Goal: Task Accomplishment & Management: Manage account settings

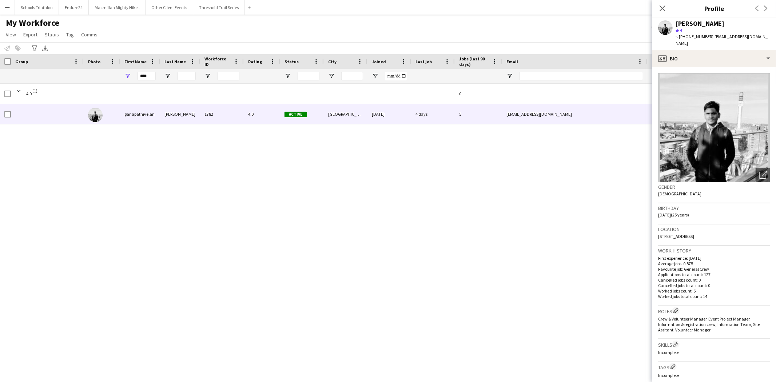
scroll to position [40, 0]
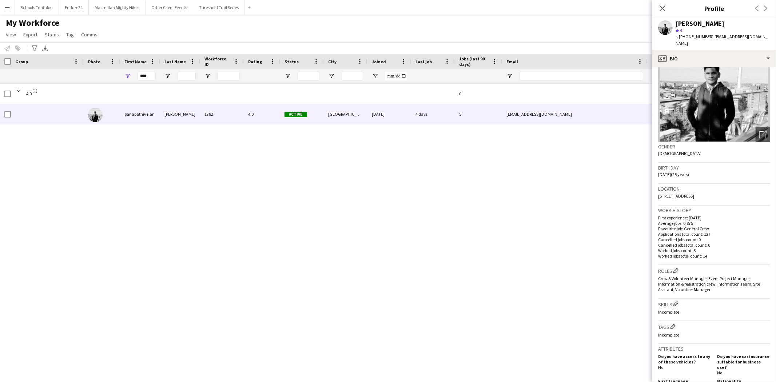
click at [8, 7] on app-icon "Menu" at bounding box center [7, 7] width 6 height 6
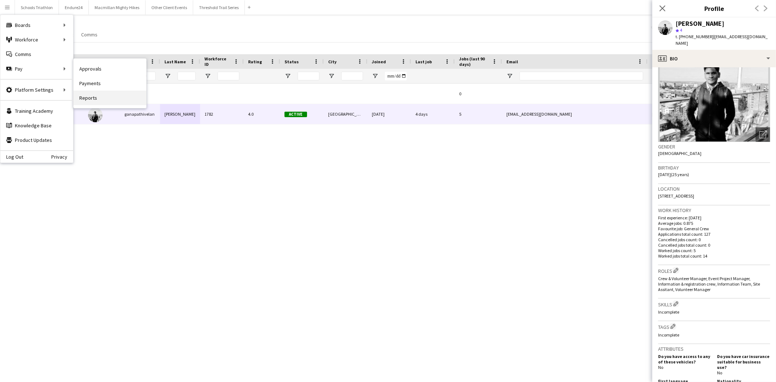
click at [101, 99] on link "Reports" at bounding box center [109, 98] width 73 height 15
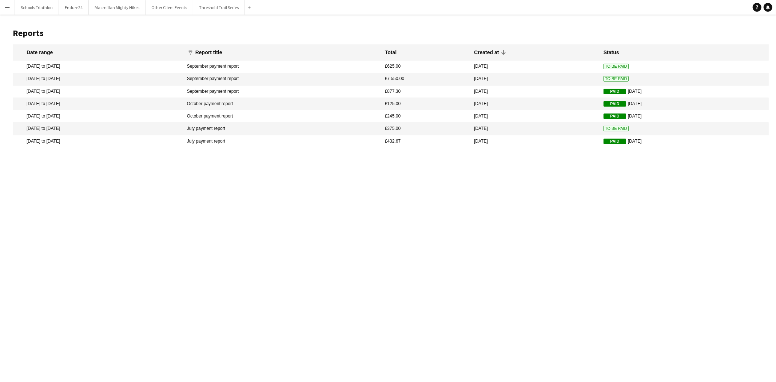
click at [5, 11] on button "Menu" at bounding box center [7, 7] width 15 height 15
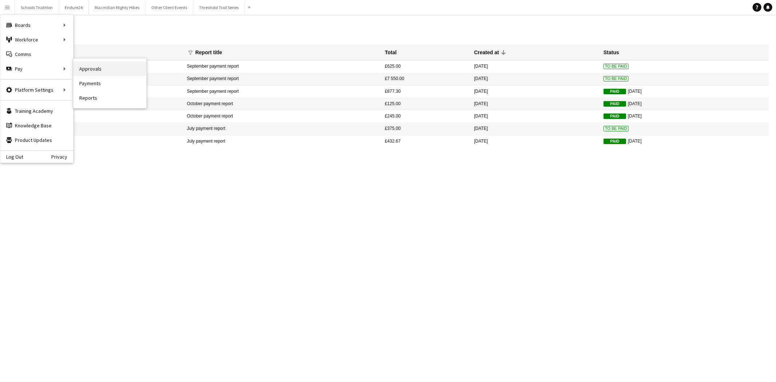
click at [117, 67] on link "Approvals" at bounding box center [109, 68] width 73 height 15
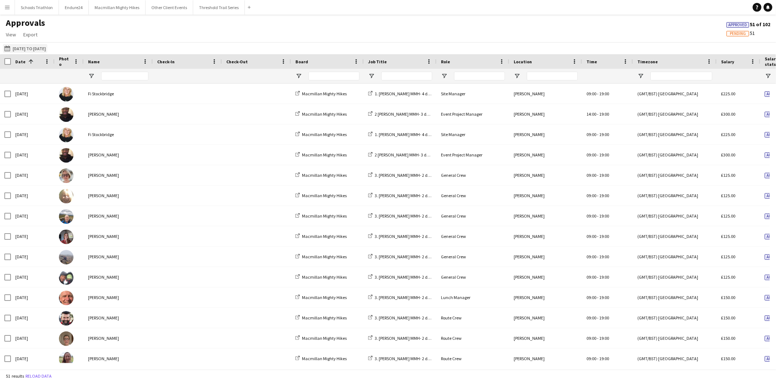
click at [32, 50] on button "[DATE] to [DATE] [DATE] to [DATE]" at bounding box center [25, 48] width 44 height 9
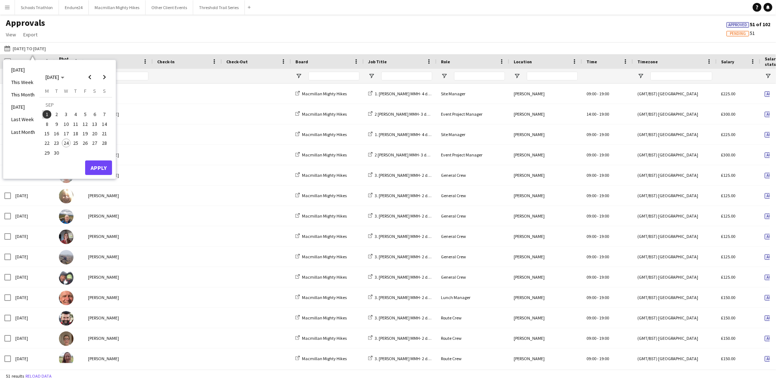
click at [67, 132] on span "17" at bounding box center [66, 133] width 9 height 9
click at [103, 134] on span "21" at bounding box center [104, 133] width 9 height 9
click at [103, 166] on button "Apply" at bounding box center [98, 167] width 27 height 15
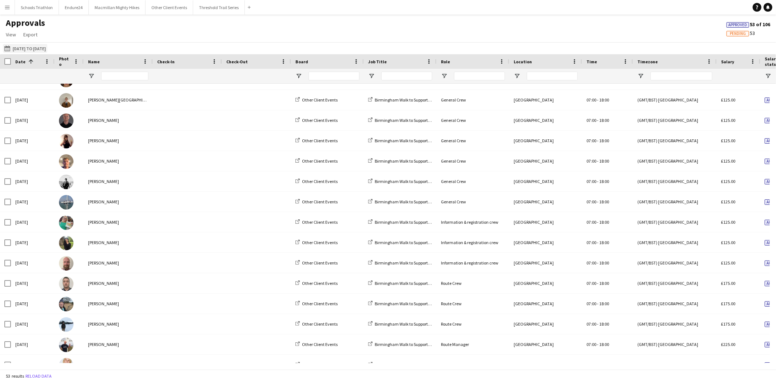
click at [28, 46] on button "[DATE] to [DATE] [DATE] to [DATE]" at bounding box center [25, 48] width 44 height 9
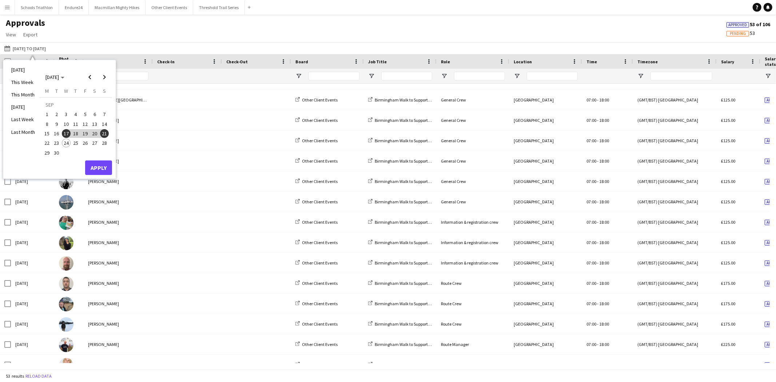
click at [64, 123] on span "10" at bounding box center [66, 124] width 9 height 9
click at [106, 123] on span "14" at bounding box center [104, 124] width 9 height 9
click at [100, 170] on button "Apply" at bounding box center [98, 167] width 27 height 15
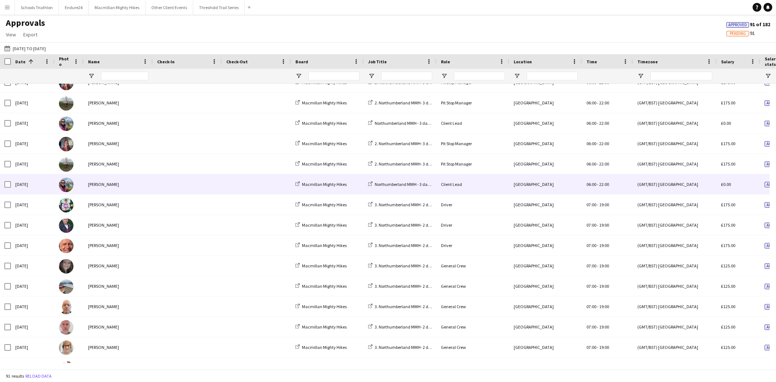
click at [139, 193] on div "[PERSON_NAME]" at bounding box center [118, 184] width 69 height 20
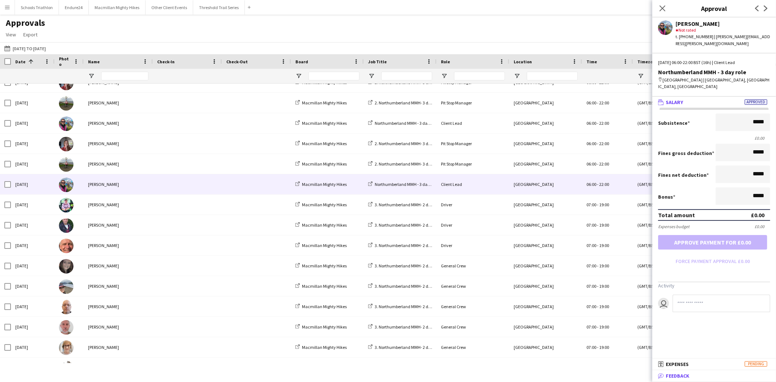
click at [674, 379] on span "Feedback" at bounding box center [678, 376] width 24 height 7
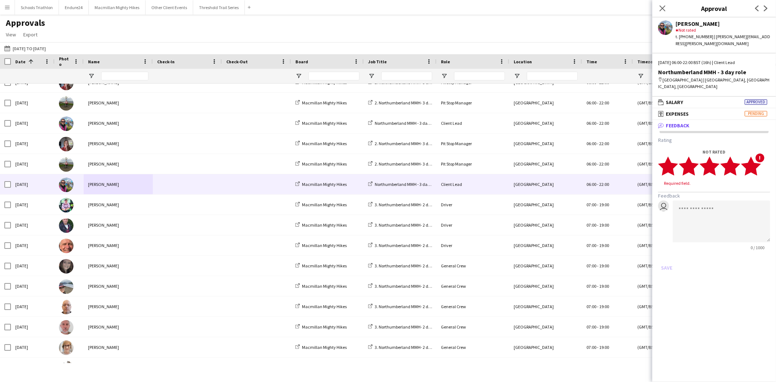
click at [755, 162] on polygon at bounding box center [751, 165] width 20 height 19
click at [699, 204] on textarea at bounding box center [722, 215] width 98 height 42
type textarea "*"
click at [660, 255] on button "Save" at bounding box center [666, 261] width 17 height 12
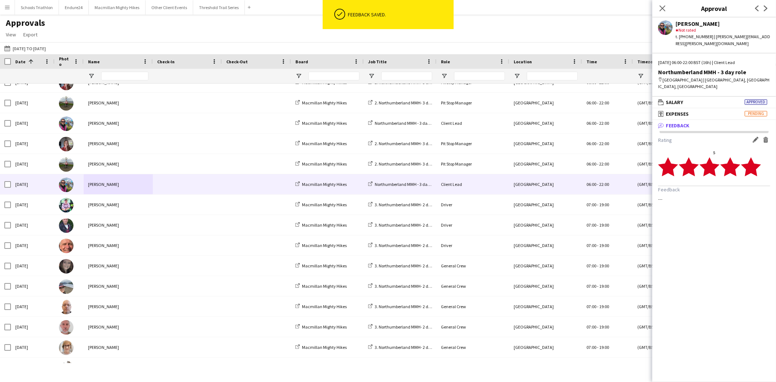
click at [193, 29] on div "Approvals View Customise view Customise filters Reset Filters Reset View Reset …" at bounding box center [388, 29] width 776 height 25
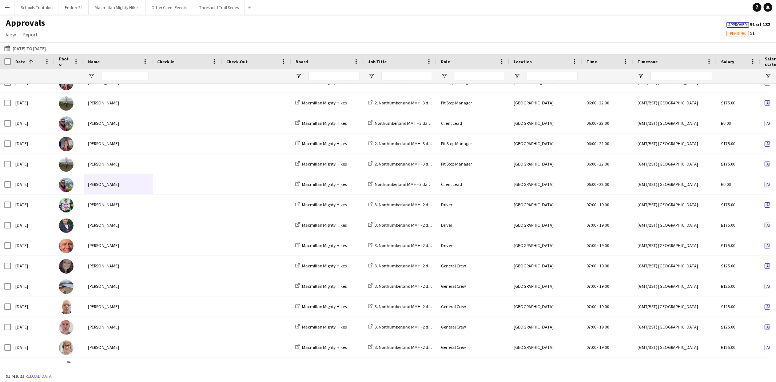
click at [200, 43] on div "[DATE] to [DATE] [DATE] to [DATE] [DATE] This Week This Month [DATE] Last Week …" at bounding box center [388, 48] width 776 height 12
click at [9, 8] on app-icon "Menu" at bounding box center [7, 7] width 6 height 6
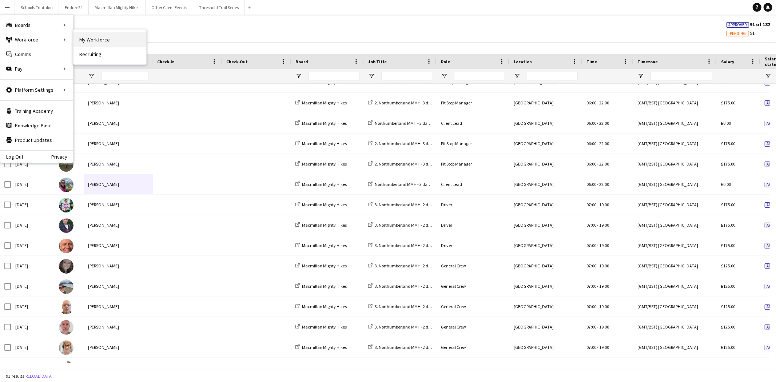
click at [82, 40] on link "My Workforce" at bounding box center [109, 39] width 73 height 15
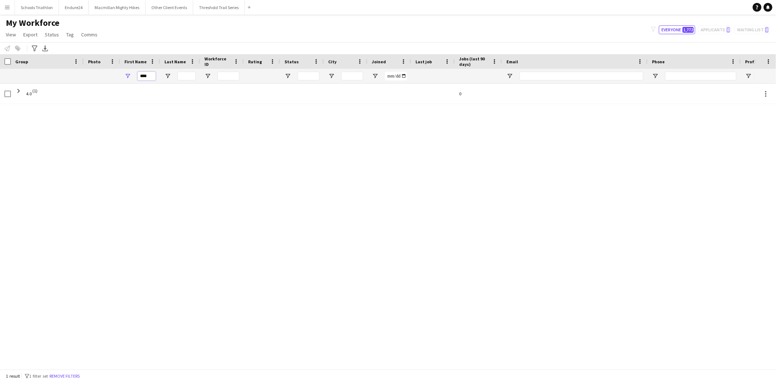
click at [139, 74] on input "****" at bounding box center [147, 76] width 18 height 9
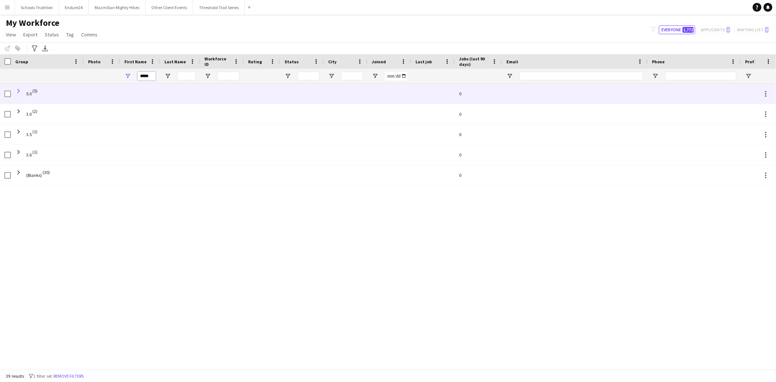
type input "*****"
click at [19, 90] on span at bounding box center [18, 91] width 7 height 7
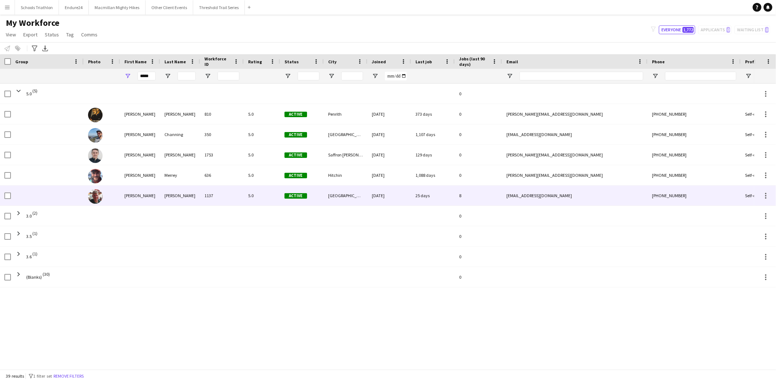
click at [230, 195] on div "1137" at bounding box center [222, 196] width 44 height 20
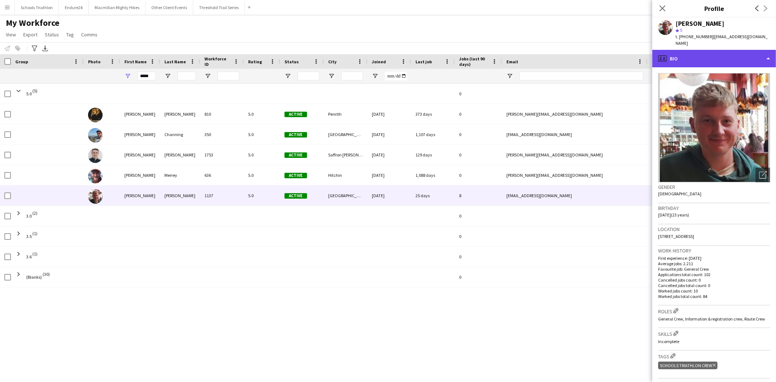
click at [736, 51] on div "profile Bio" at bounding box center [714, 58] width 124 height 17
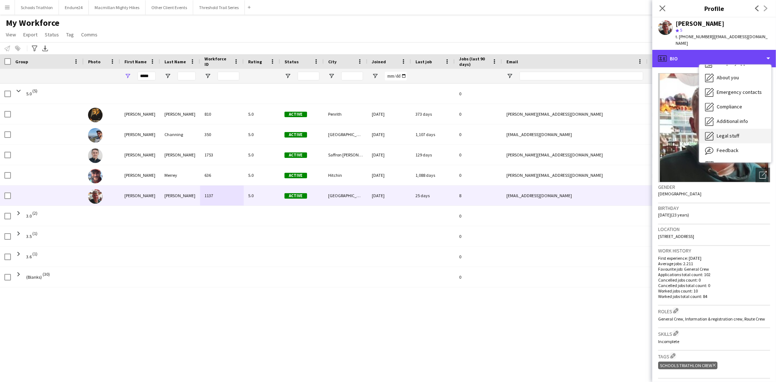
scroll to position [39, 0]
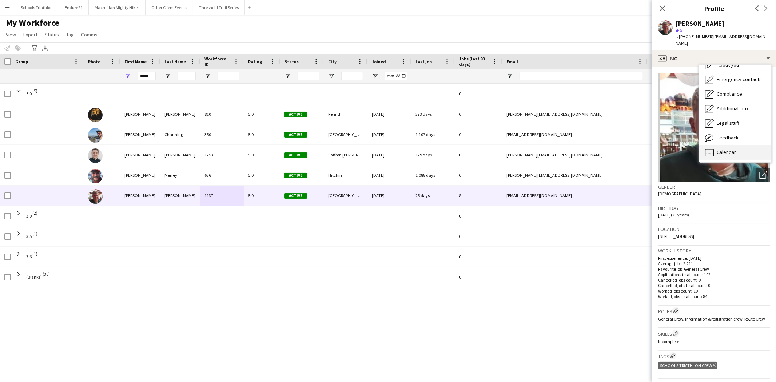
click at [729, 149] on span "Calendar" at bounding box center [726, 152] width 19 height 7
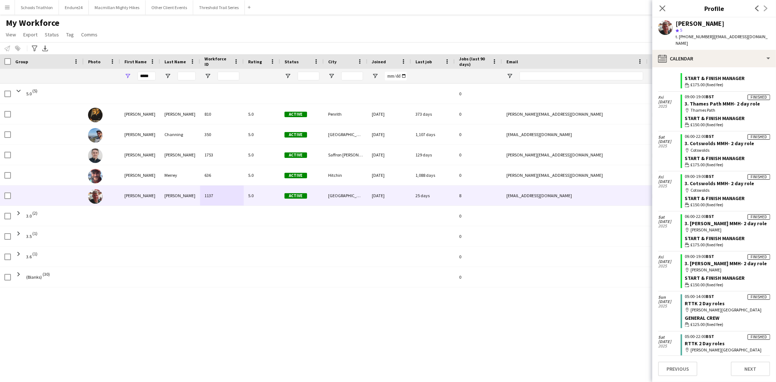
scroll to position [202, 0]
drag, startPoint x: 666, startPoint y: 5, endPoint x: 676, endPoint y: 4, distance: 9.9
click at [665, 5] on icon at bounding box center [663, 8] width 6 height 6
